Goal: Transaction & Acquisition: Subscribe to service/newsletter

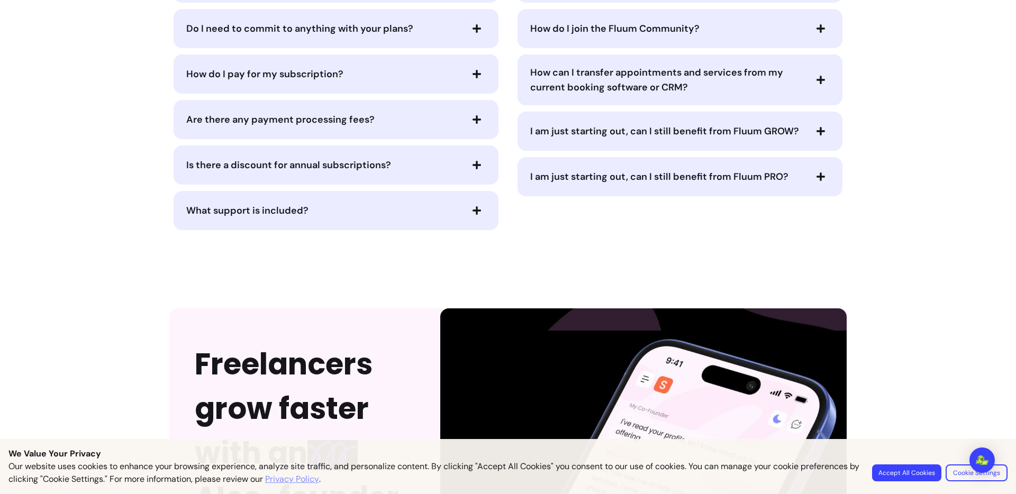
scroll to position [3292, 0]
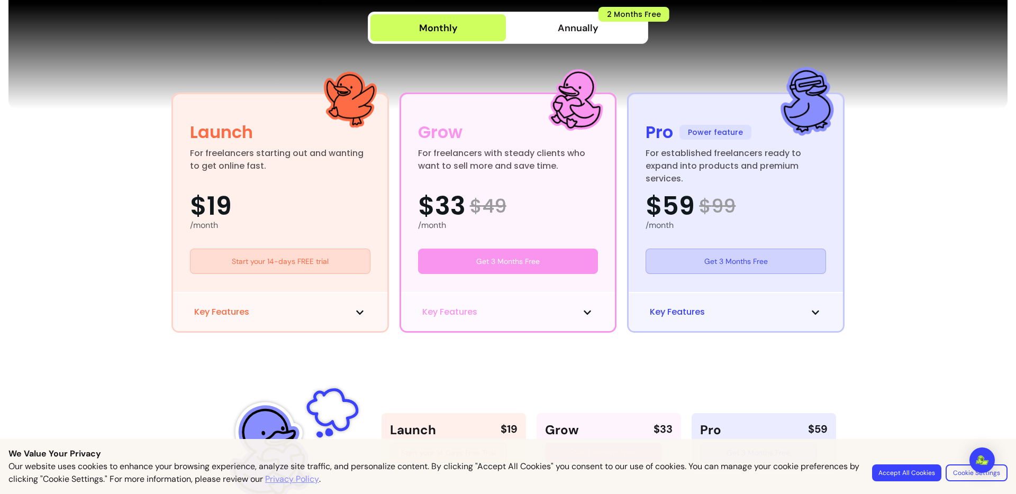
scroll to position [364, 0]
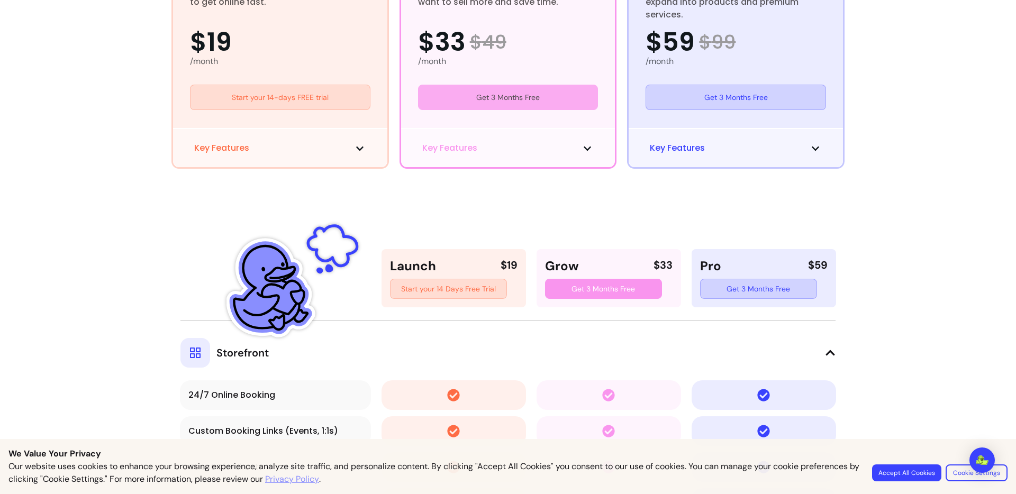
click at [501, 96] on link "Get 3 Months Free" at bounding box center [508, 97] width 180 height 25
